Goal: Task Accomplishment & Management: Use online tool/utility

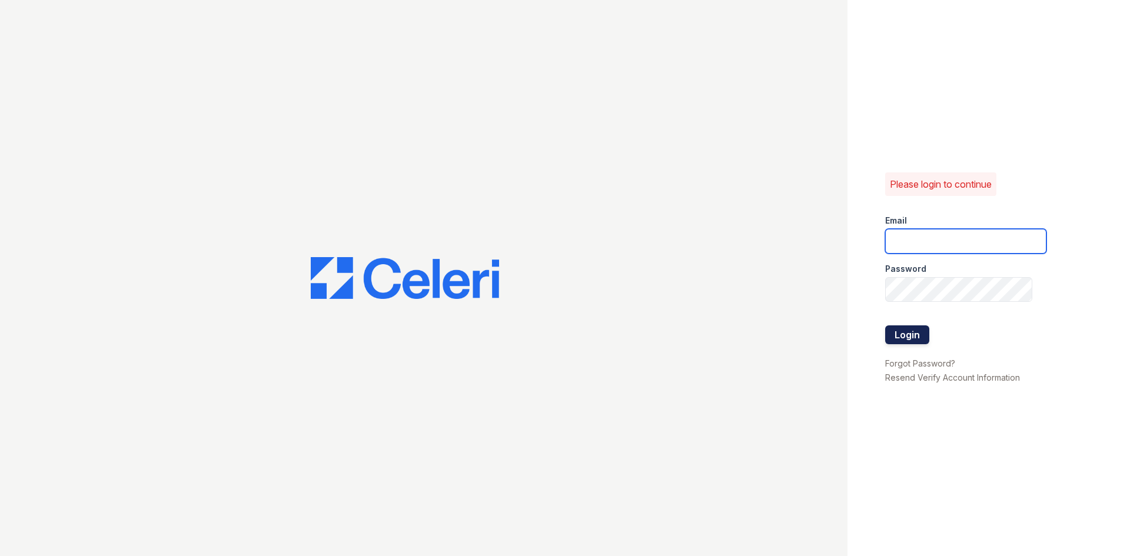
type input "theheightsatdunwoody@trinity-pm.com"
click at [898, 337] on button "Login" at bounding box center [907, 335] width 44 height 19
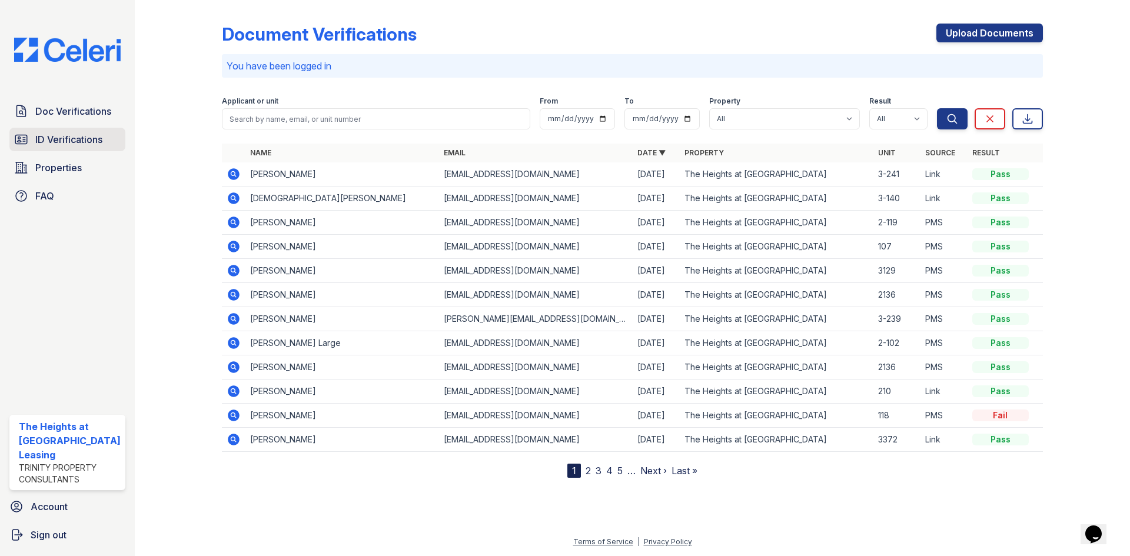
click at [62, 144] on span "ID Verifications" at bounding box center [68, 139] width 67 height 14
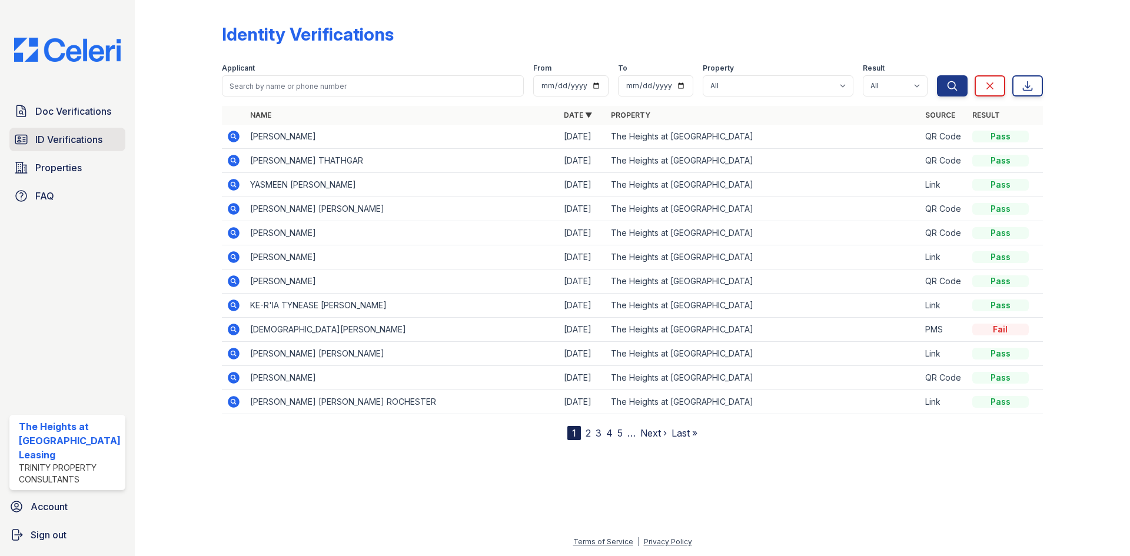
click at [70, 151] on link "ID Verifications" at bounding box center [67, 140] width 116 height 24
